Goal: Transaction & Acquisition: Purchase product/service

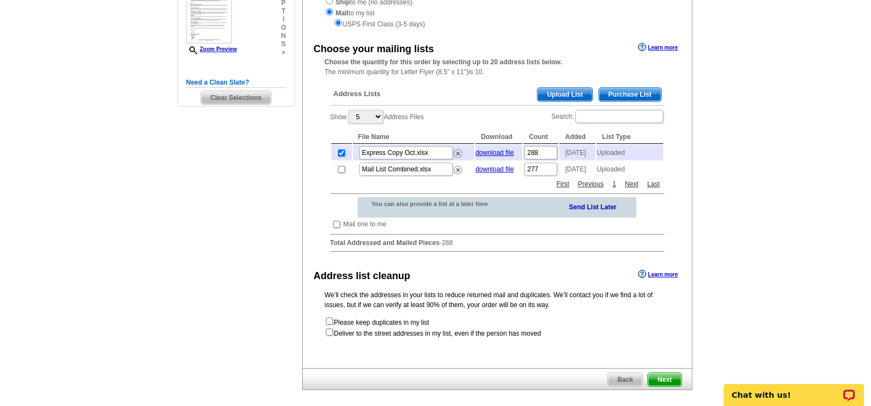
scroll to position [110, 0]
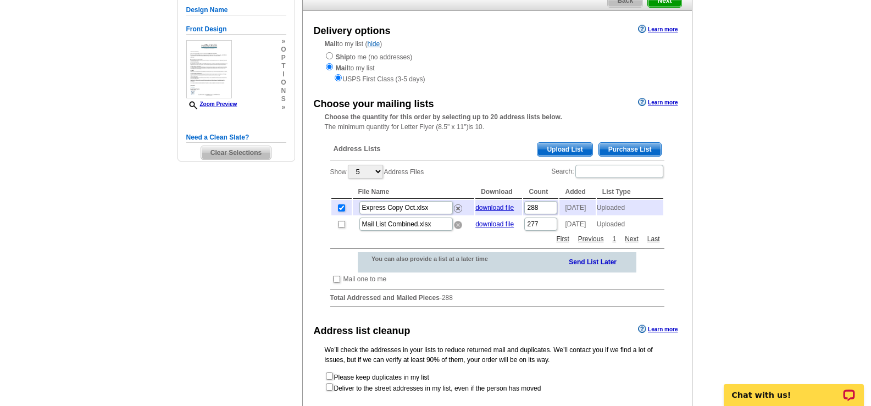
click at [461, 229] on img at bounding box center [458, 225] width 8 height 8
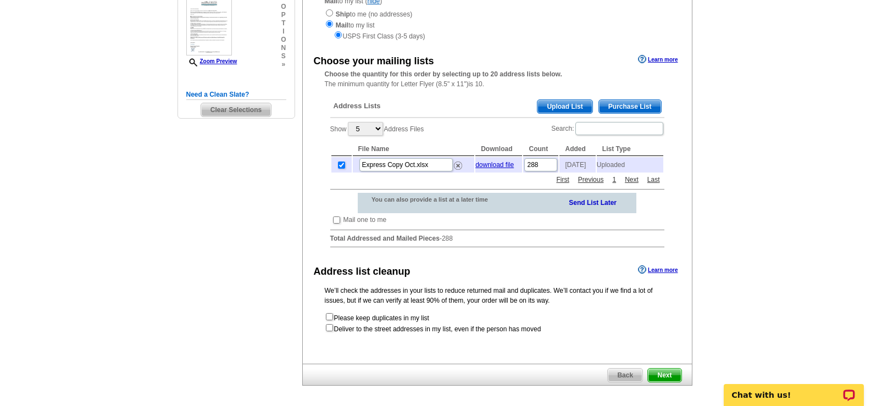
scroll to position [165, 0]
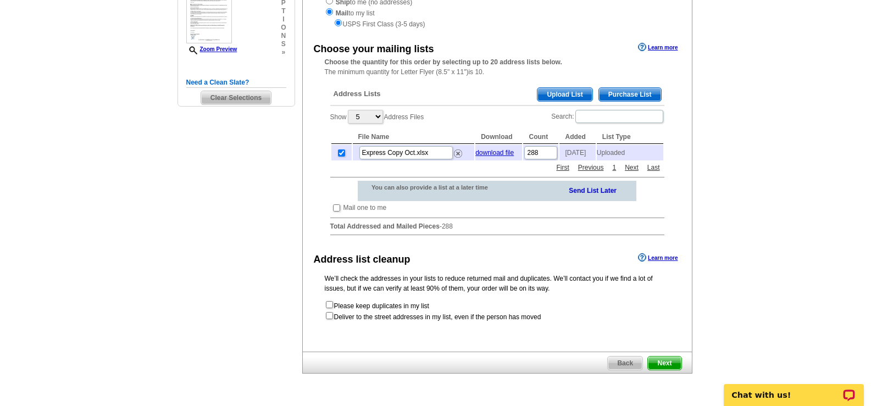
click at [679, 370] on span "Next" at bounding box center [664, 363] width 33 height 13
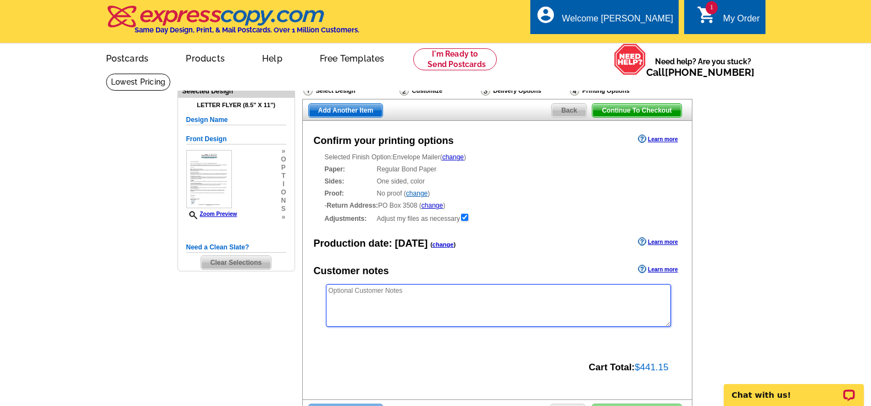
click at [415, 301] on textarea at bounding box center [498, 305] width 345 height 43
type textarea "G"
type textarea "t"
click at [364, 288] on textarea "The wording above the QR code" at bounding box center [498, 305] width 345 height 43
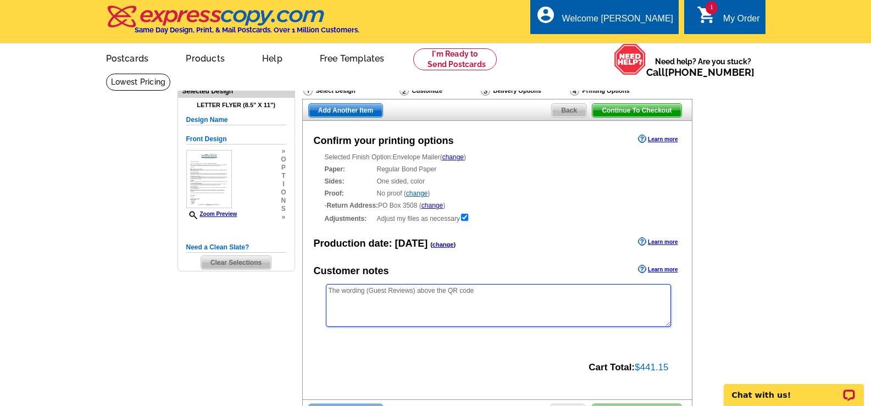
click at [486, 291] on textarea "The wording (Guest Reviews) above the QR code" at bounding box center [498, 305] width 345 height 43
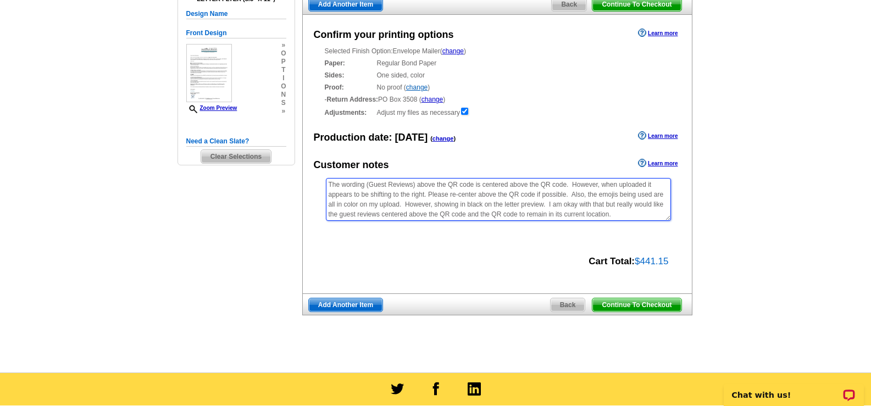
scroll to position [110, 0]
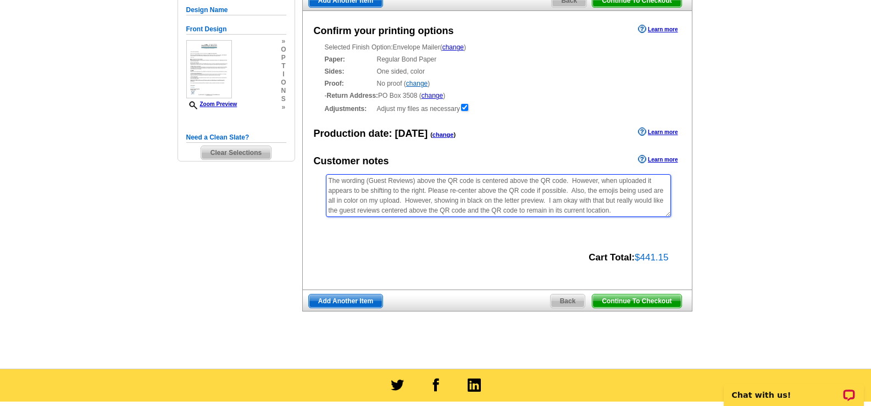
type textarea "The wording (Guest Reviews) above the QR code is centered above the QR code. Ho…"
click at [656, 301] on span "Continue To Checkout" at bounding box center [636, 301] width 88 height 13
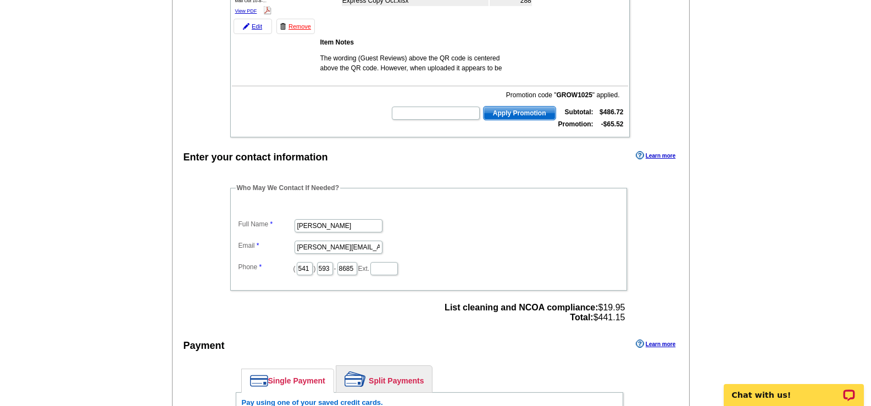
scroll to position [385, 0]
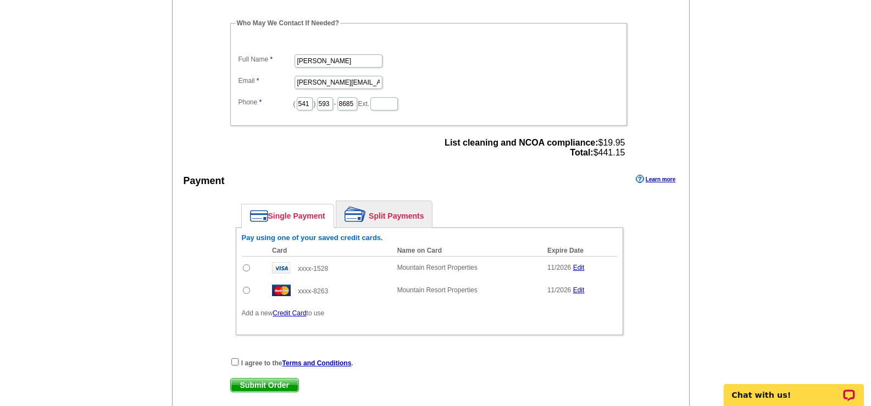
click at [248, 293] on input "radio" at bounding box center [246, 290] width 7 height 7
radio input "true"
click at [234, 364] on input "checkbox" at bounding box center [234, 361] width 7 height 7
checkbox input "true"
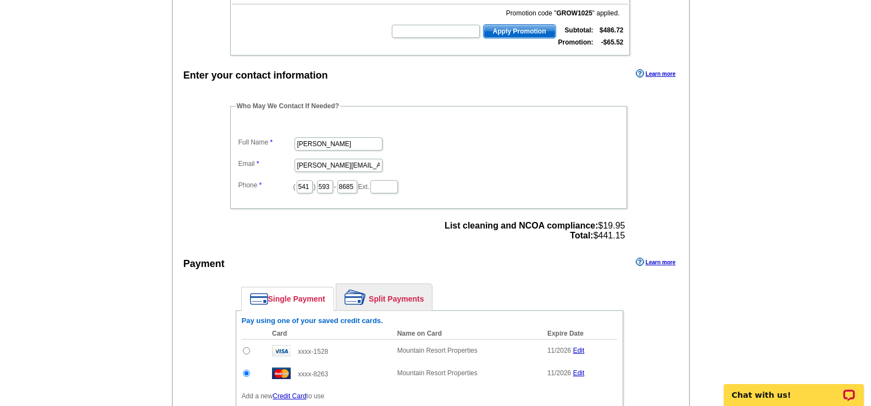
scroll to position [440, 0]
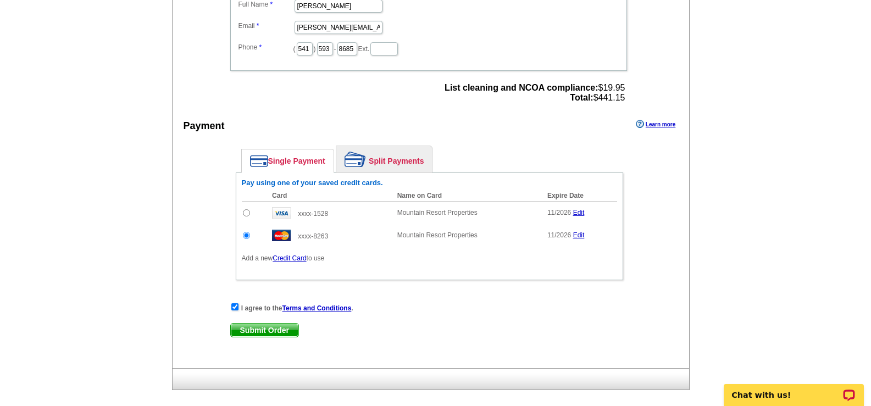
click at [273, 329] on span "Submit Order" at bounding box center [265, 330] width 68 height 13
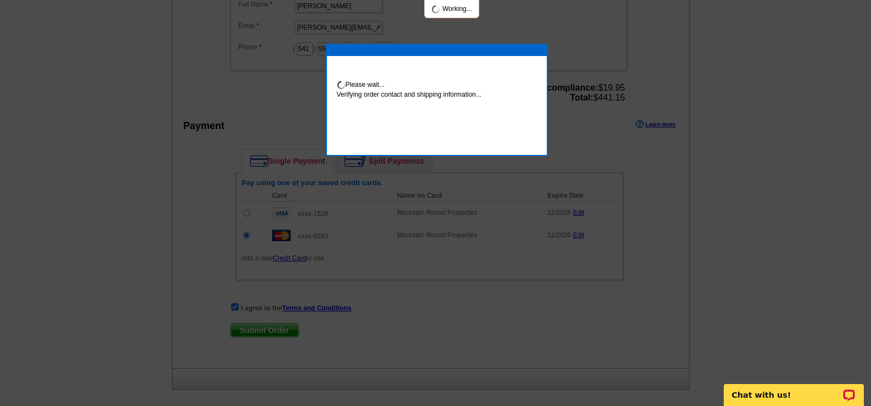
scroll to position [435, 0]
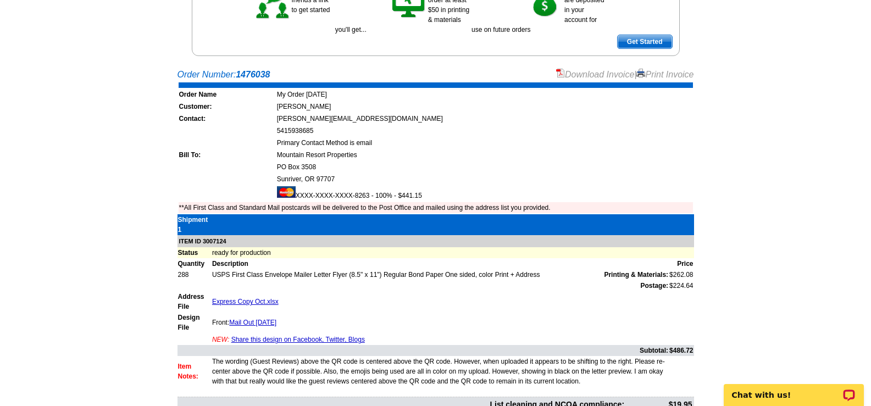
scroll to position [275, 0]
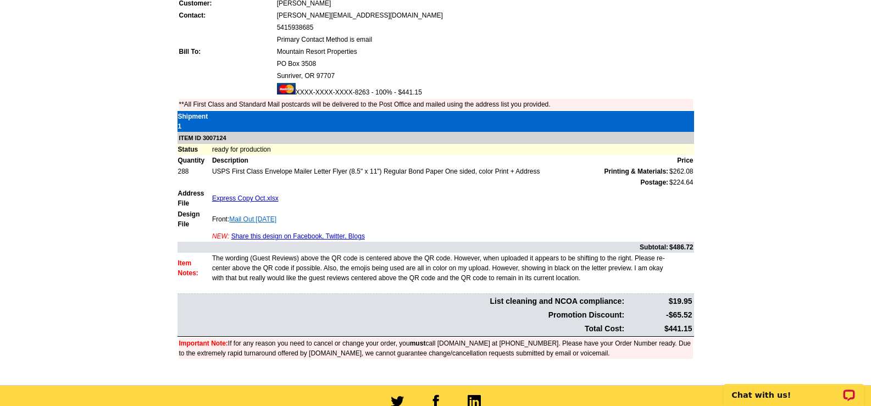
click at [252, 220] on link "Mail Out 10-8-25" at bounding box center [252, 219] width 47 height 8
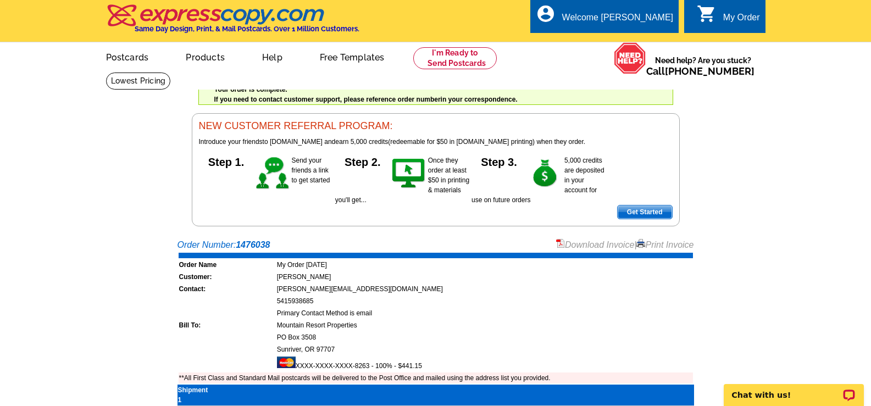
scroll to position [0, 0]
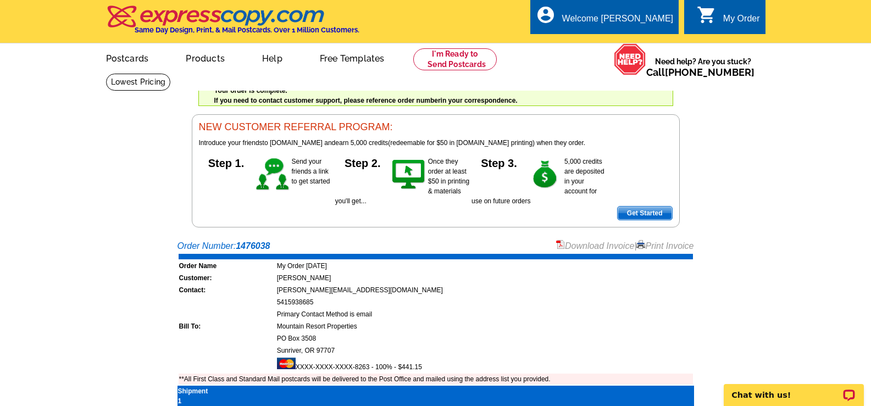
click at [718, 21] on link "0 shopping_cart My Order" at bounding box center [728, 19] width 63 height 14
